Goal: Find specific page/section: Find specific page/section

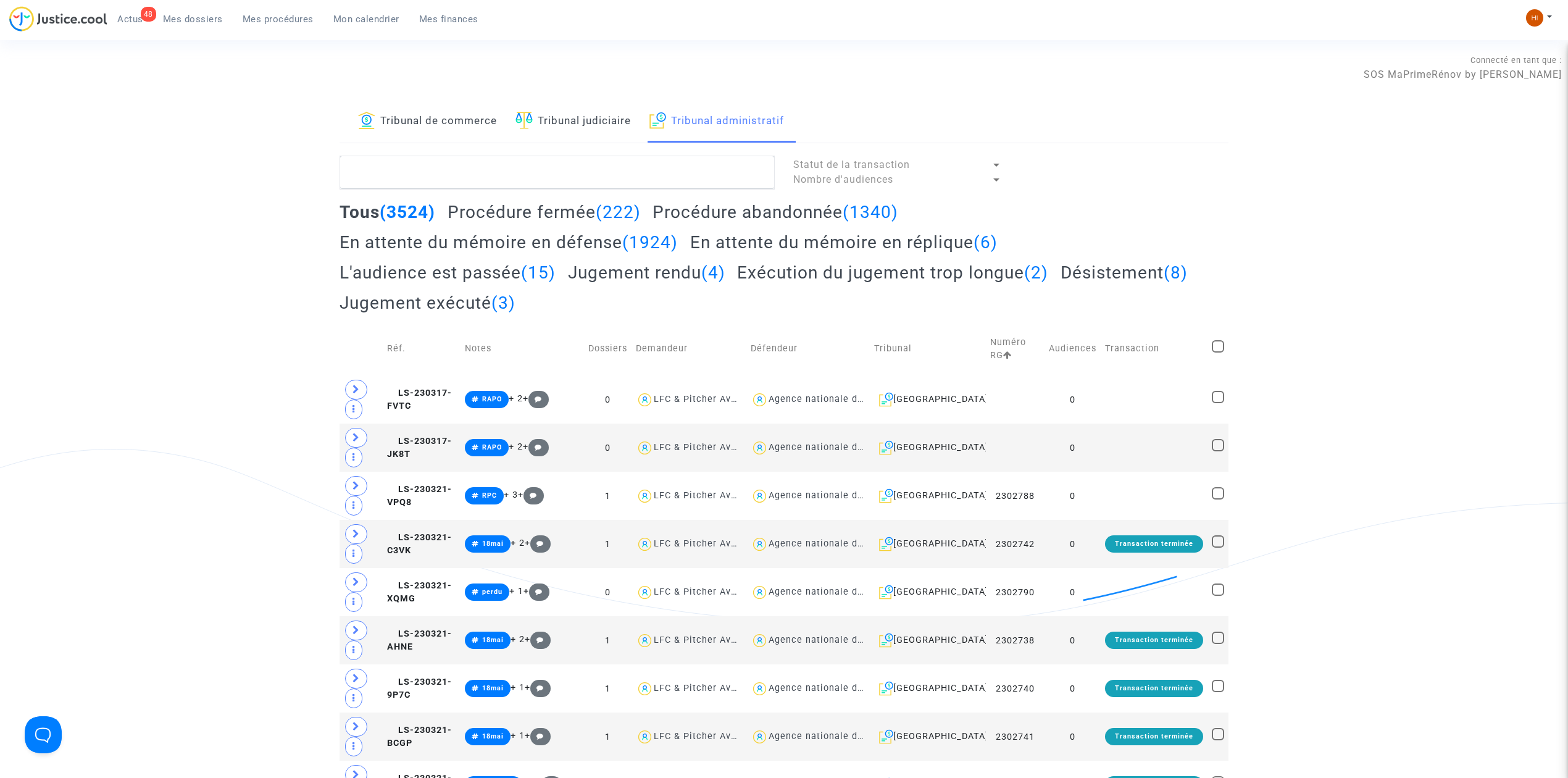
click at [191, 16] on span "Mes dossiers" at bounding box center [193, 19] width 60 height 11
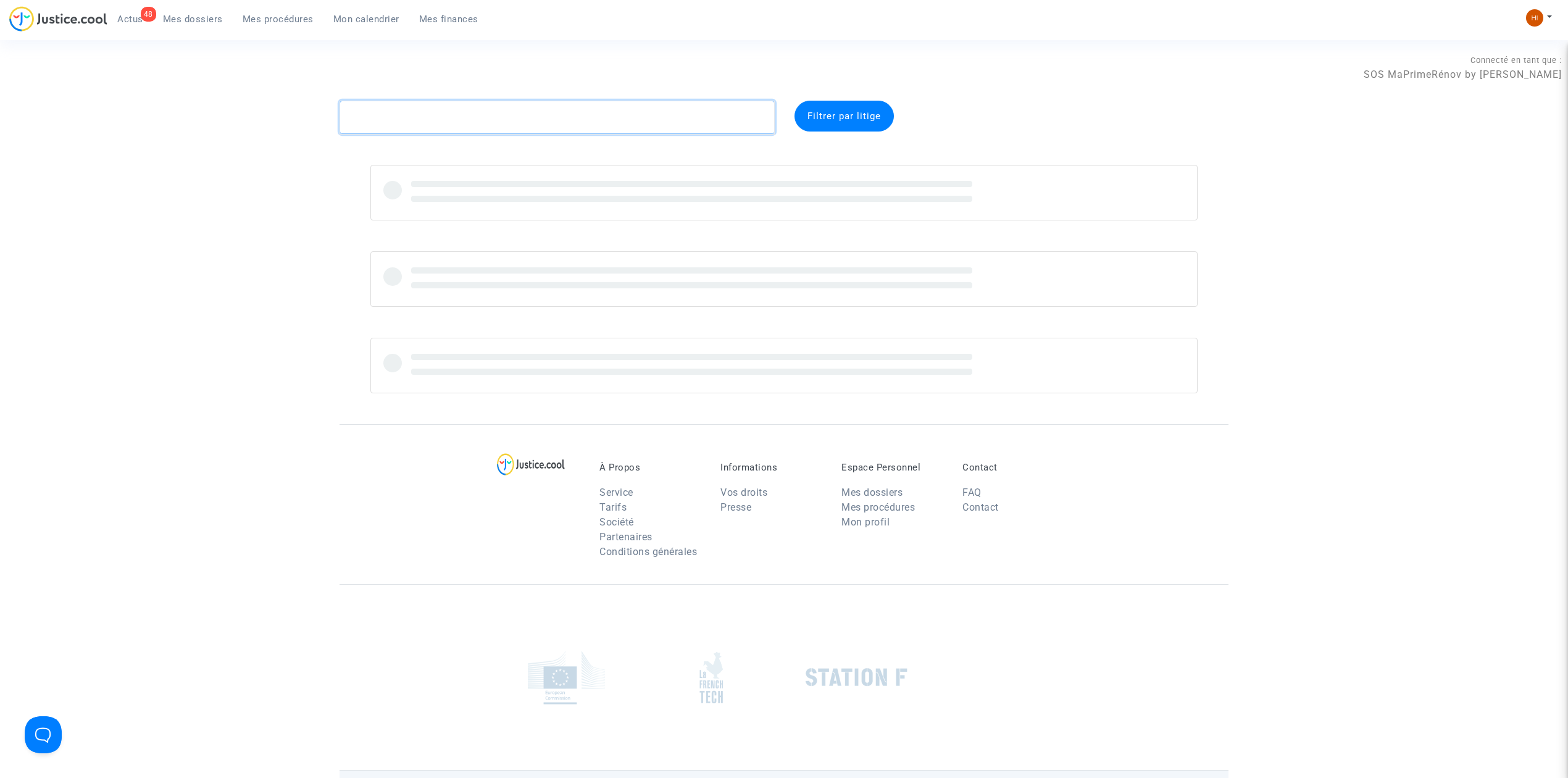
click at [433, 111] on textarea at bounding box center [557, 117] width 435 height 33
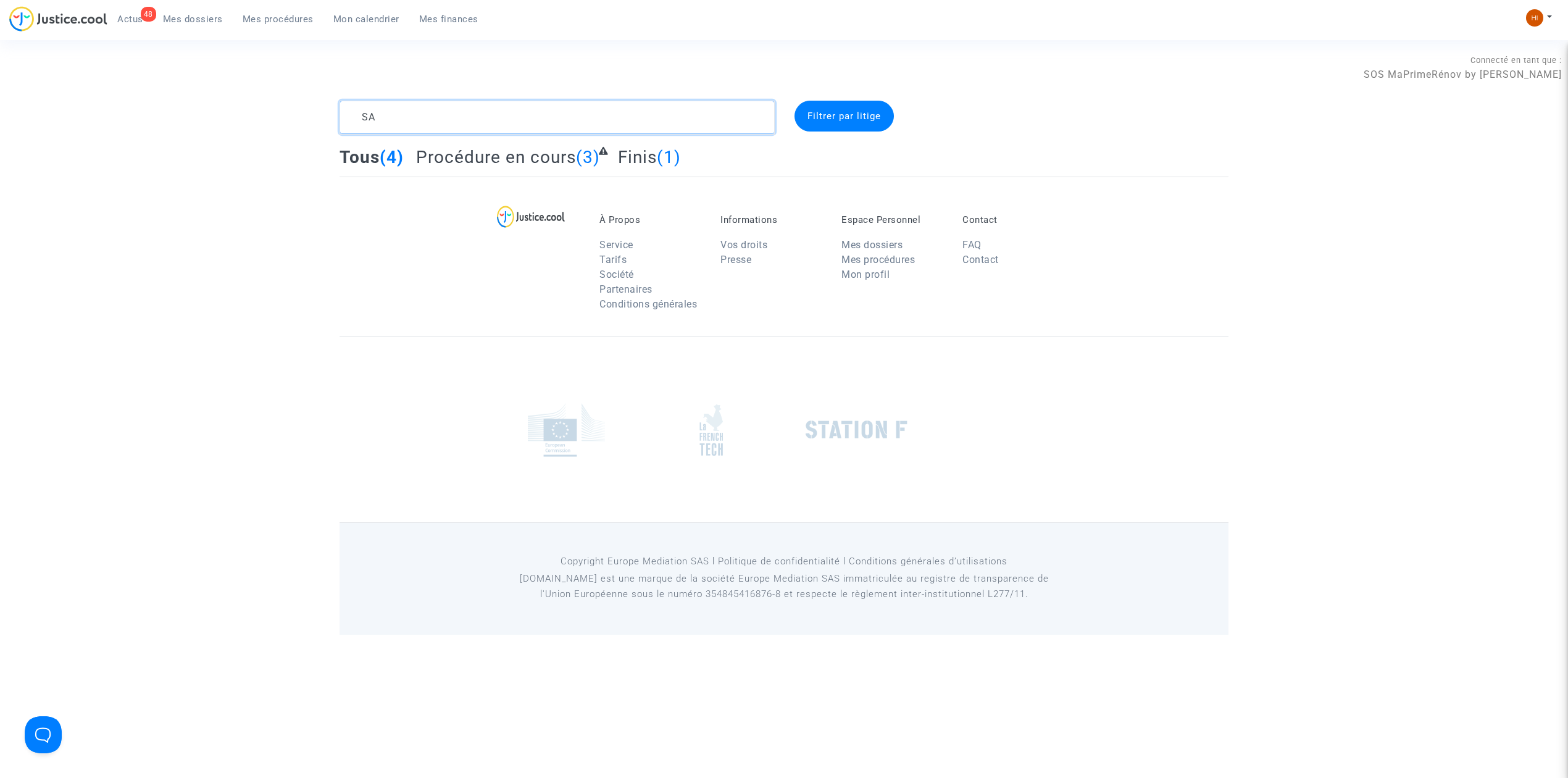
type textarea "S"
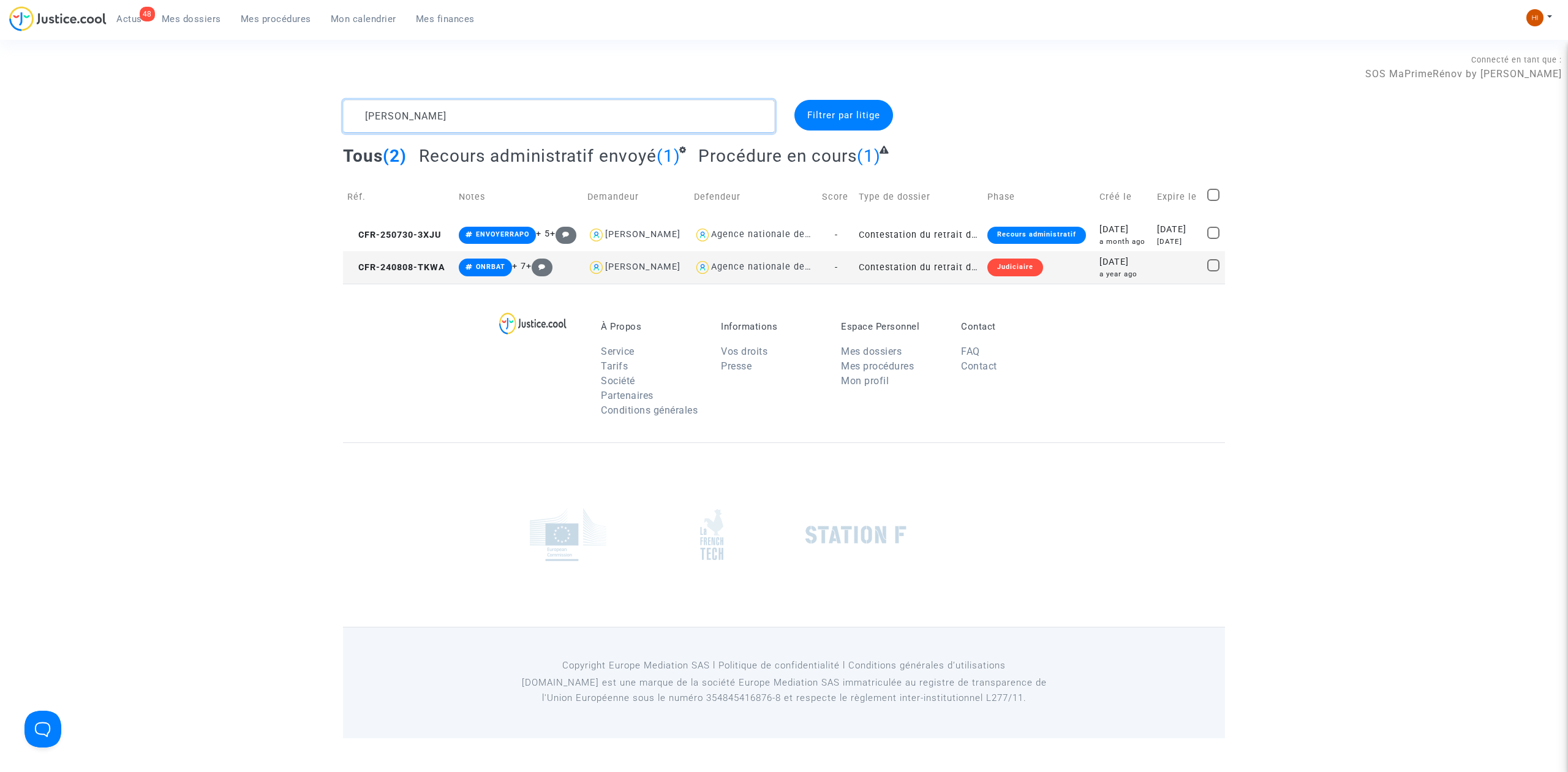
drag, startPoint x: 491, startPoint y: 117, endPoint x: 244, endPoint y: 105, distance: 247.3
click at [246, 105] on div "[PERSON_NAME] par litige Tous (2) Recours administratif envoyé (1) Procédure en…" at bounding box center [784, 192] width 1568 height 184
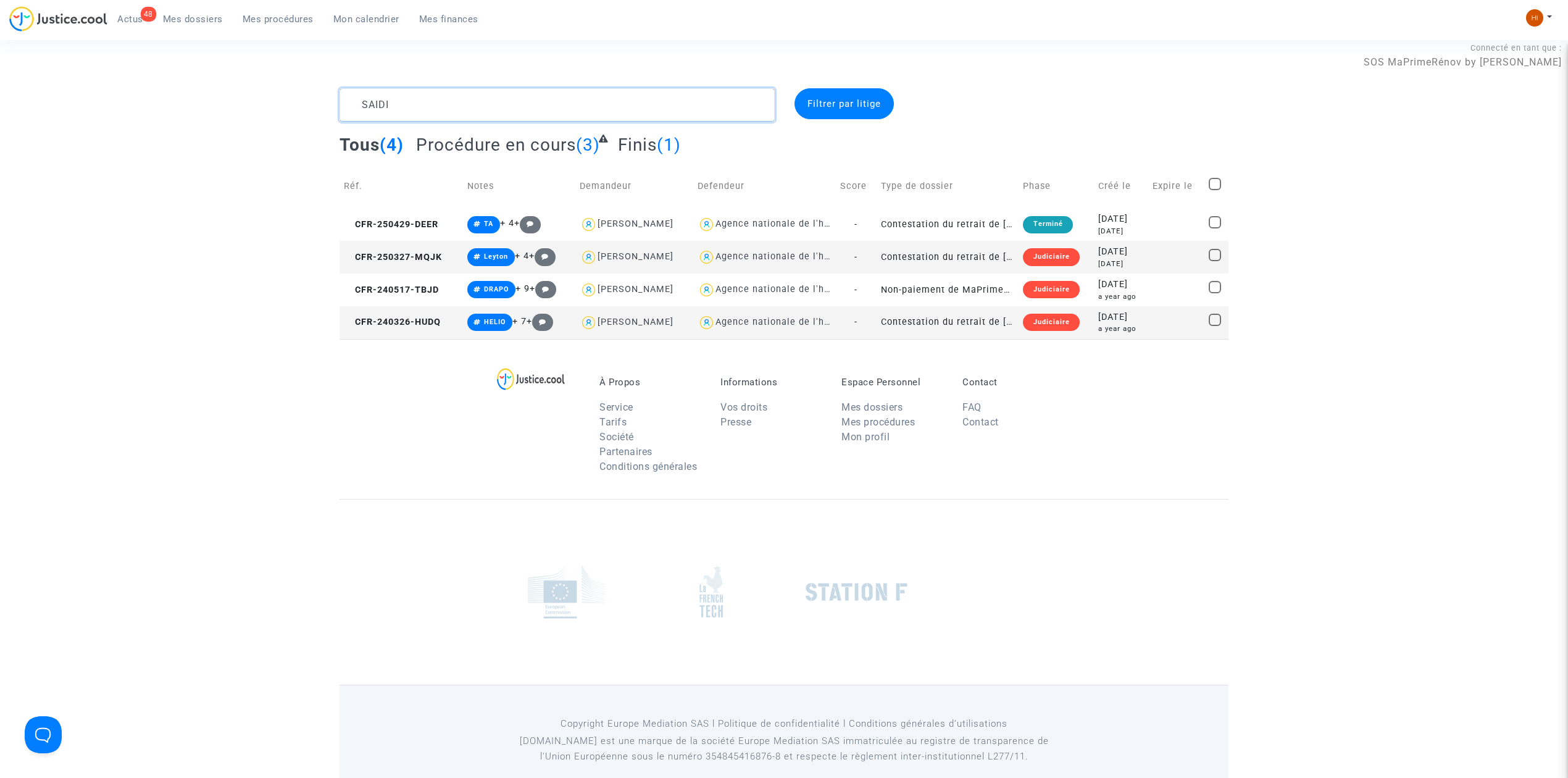
scroll to position [32, 0]
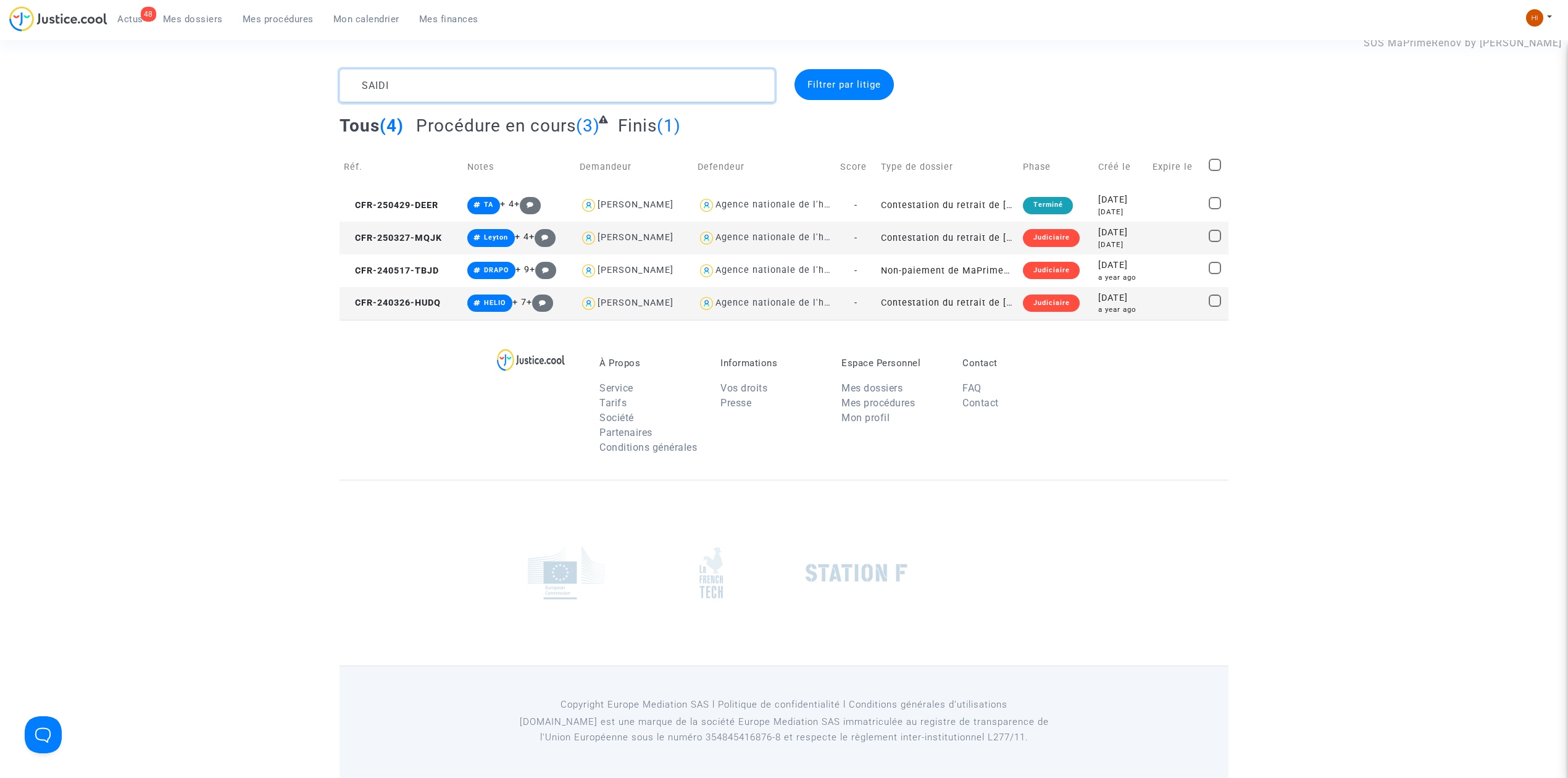
type textarea "SAIDI"
drag, startPoint x: 367, startPoint y: 121, endPoint x: 350, endPoint y: 132, distance: 20.2
click at [367, 121] on span "Tous" at bounding box center [359, 126] width 40 height 20
drag, startPoint x: 305, startPoint y: 17, endPoint x: 560, endPoint y: 99, distance: 267.9
click at [305, 17] on span "Mes procédures" at bounding box center [278, 19] width 71 height 11
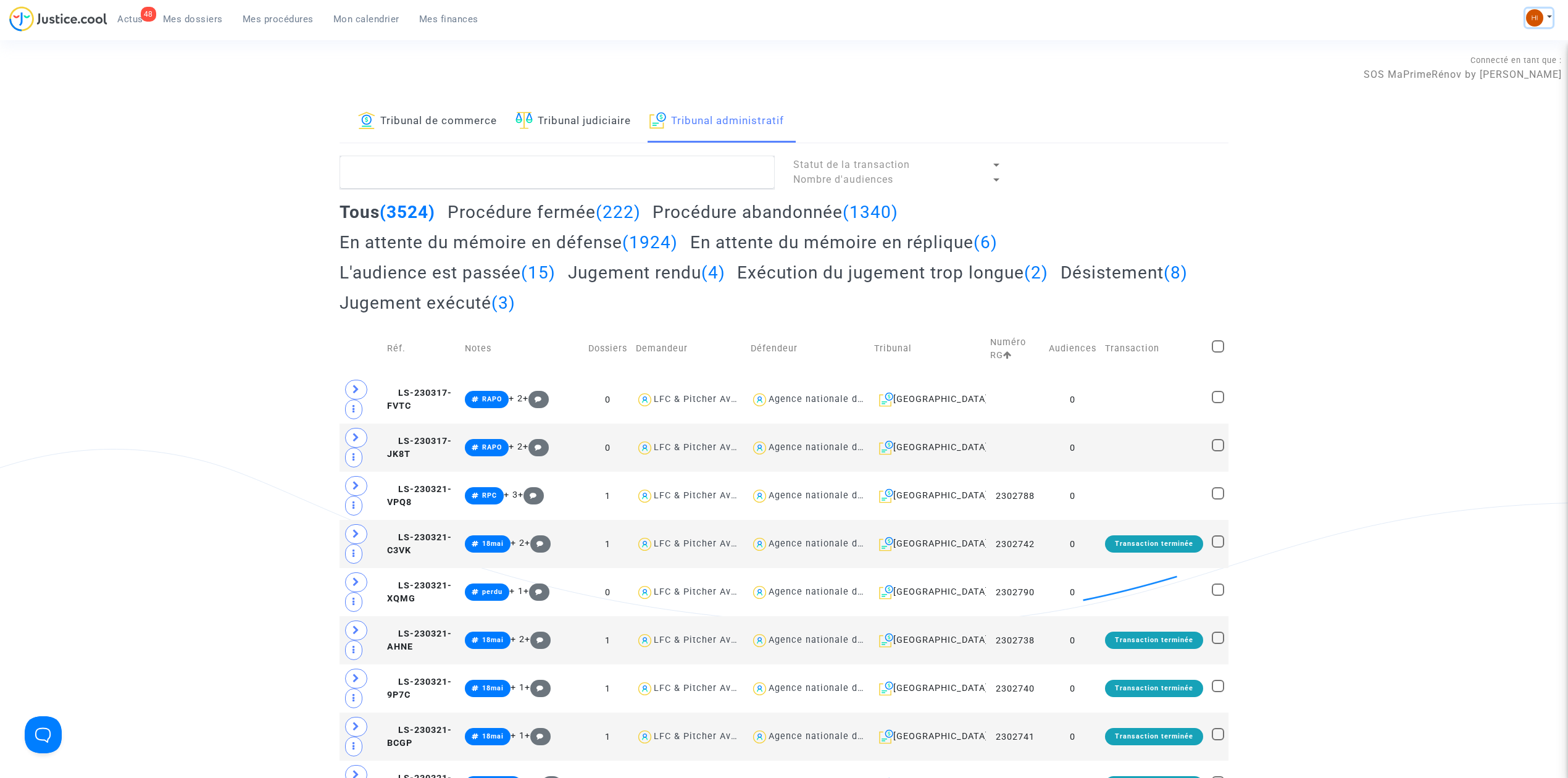
click at [1536, 12] on img at bounding box center [1534, 18] width 17 height 17
click at [1458, 63] on link "Changer de compte" at bounding box center [1489, 63] width 124 height 20
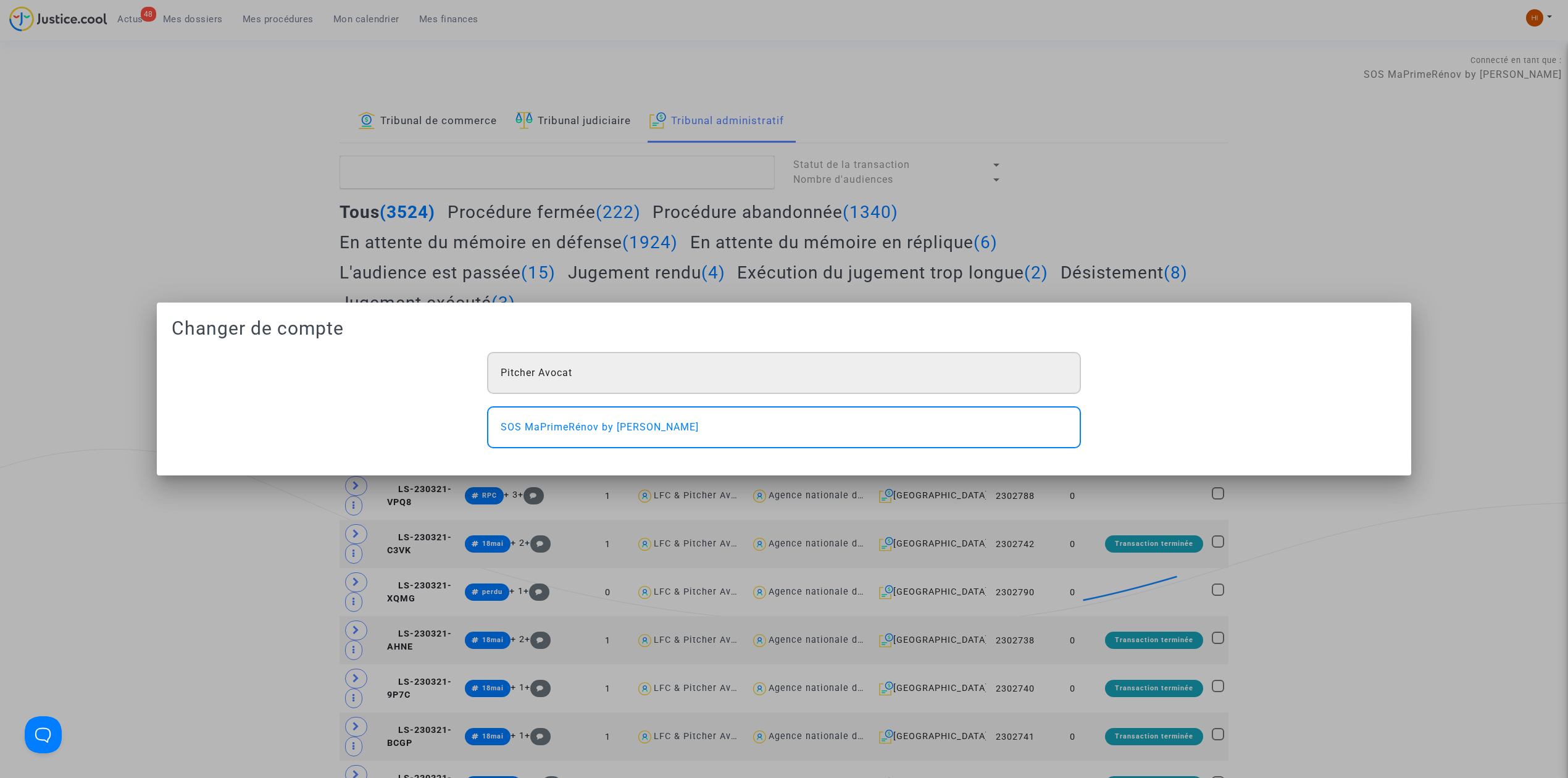
click at [610, 382] on div "Pitcher Avocat" at bounding box center [783, 373] width 594 height 42
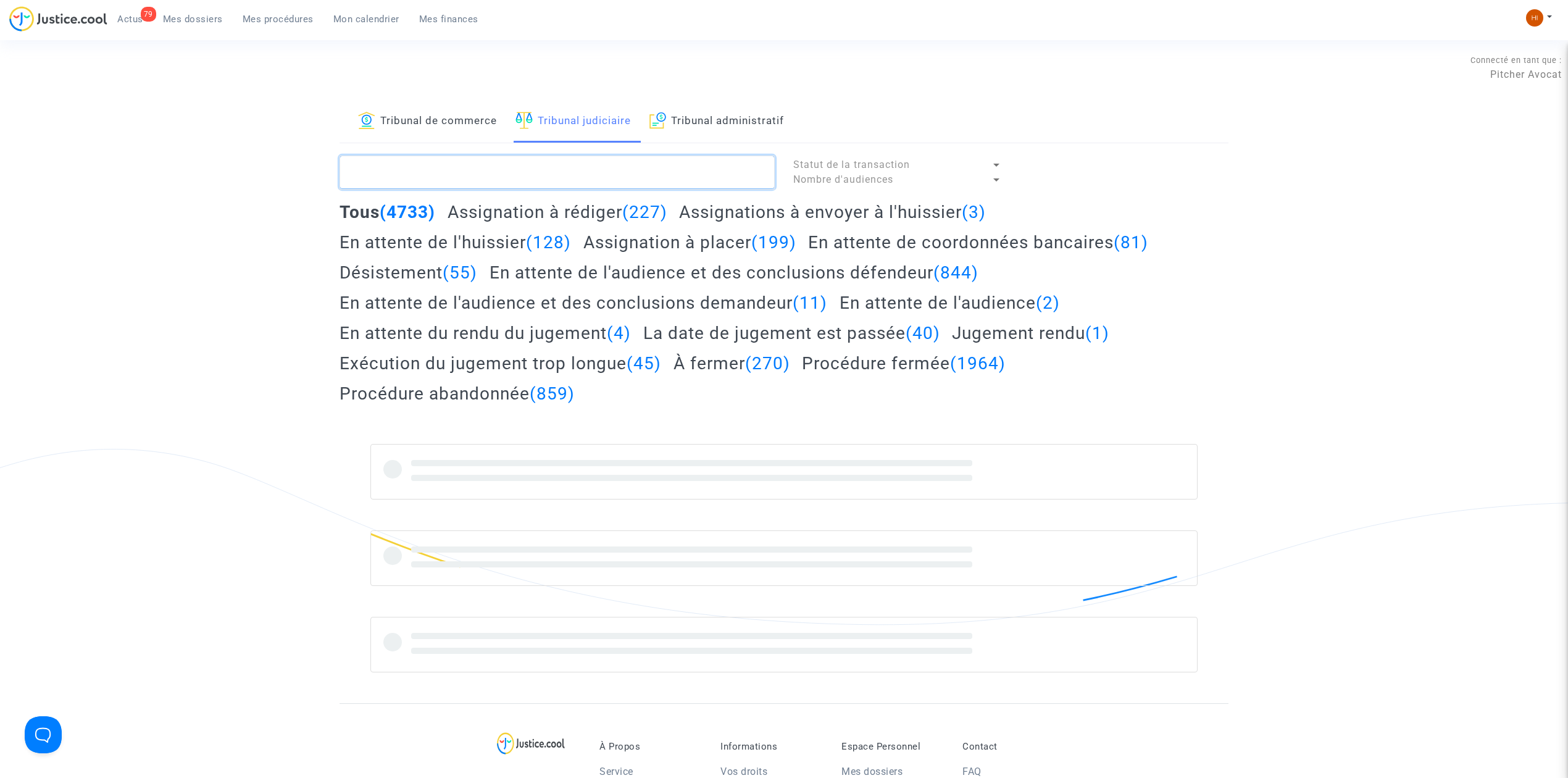
click at [559, 169] on textarea at bounding box center [557, 172] width 435 height 33
paste textarea "Lionel Odic"
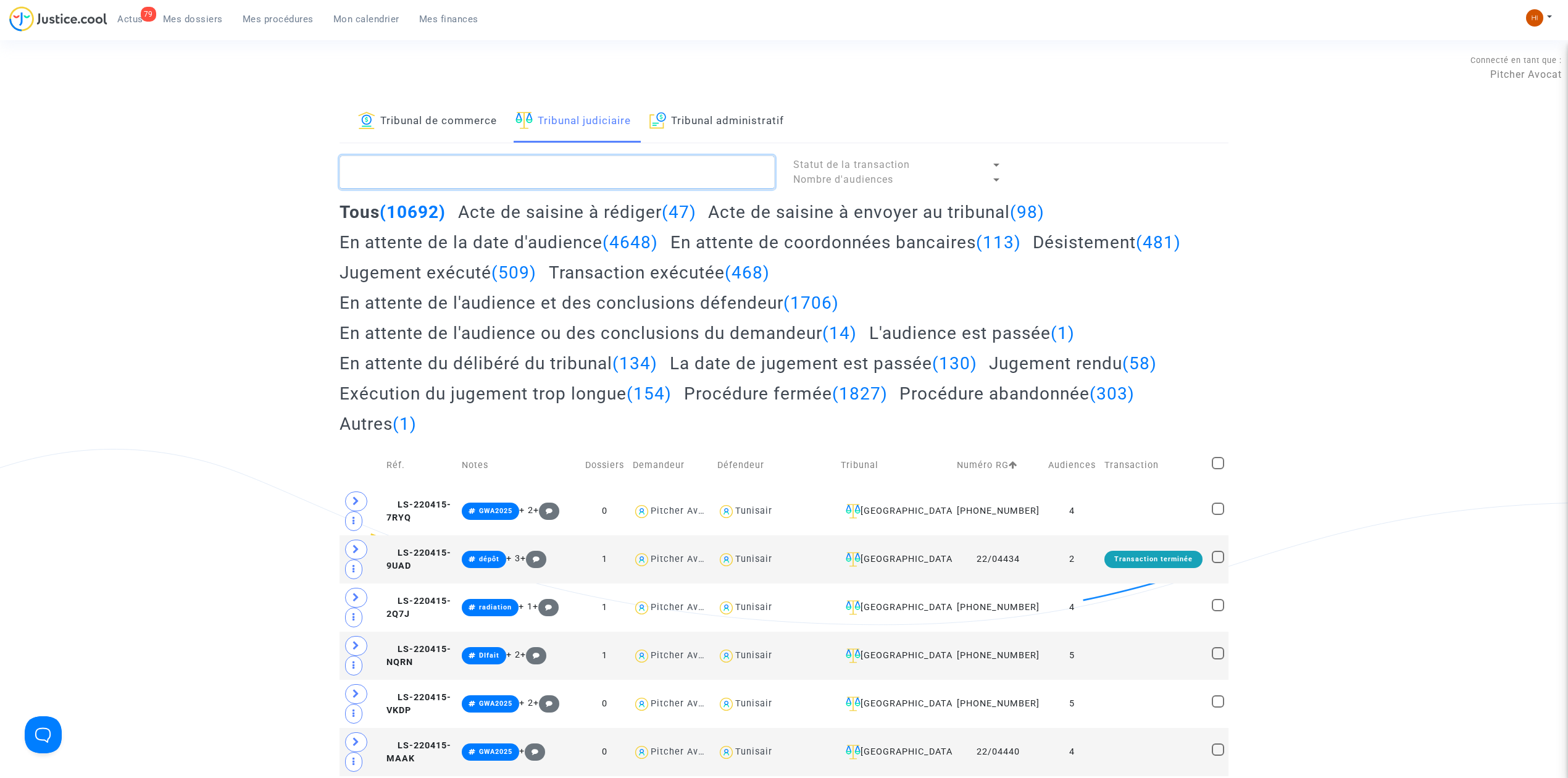
type textarea "Lionel Odic"
